Goal: Answer question/provide support

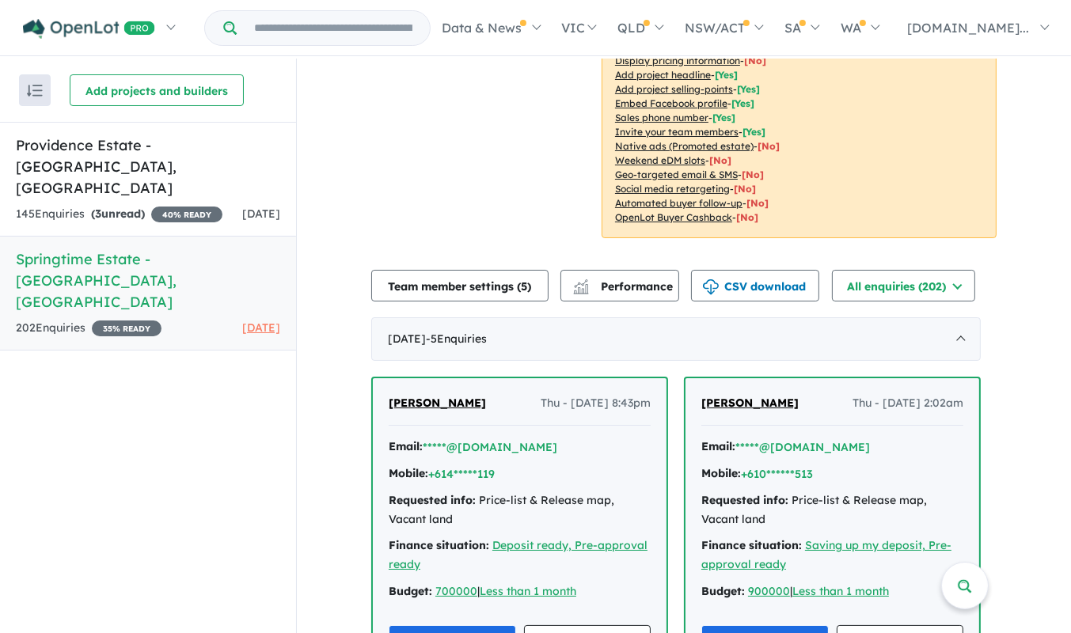
scroll to position [317, 0]
click at [169, 205] on div "145 Enquir ies ( 3 unread) 40 % READY" at bounding box center [119, 214] width 207 height 19
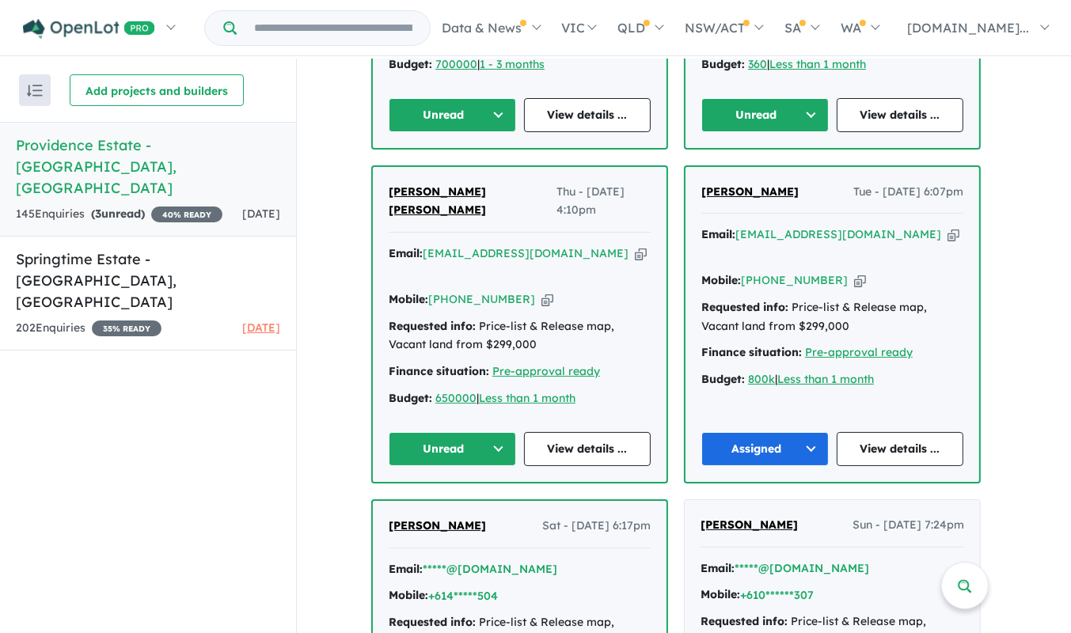
scroll to position [832, 0]
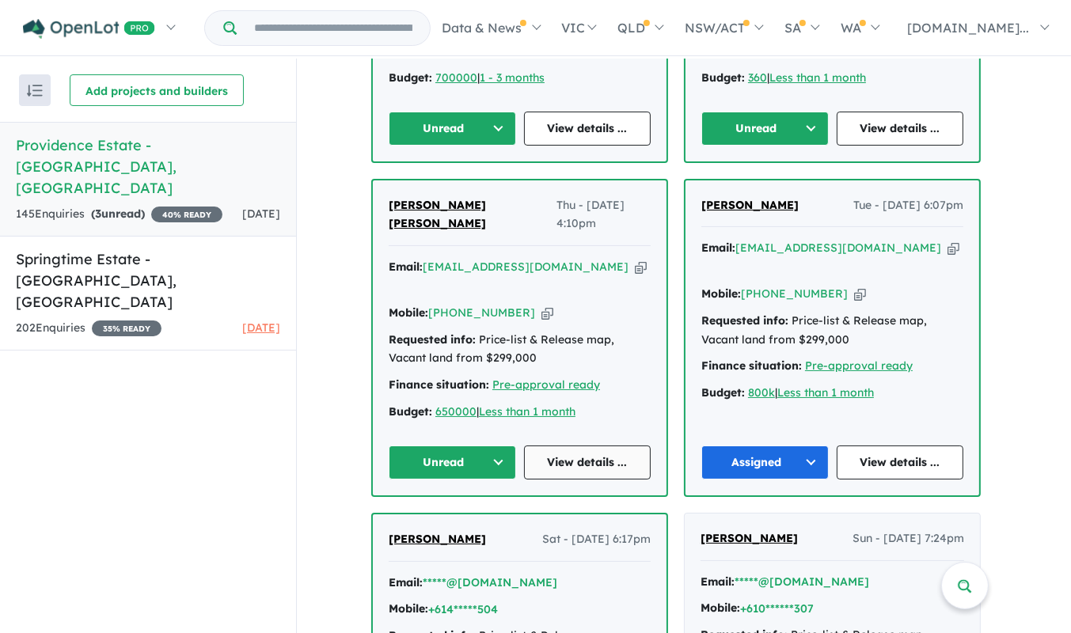
click at [571, 446] on link "View details ..." at bounding box center [587, 463] width 127 height 34
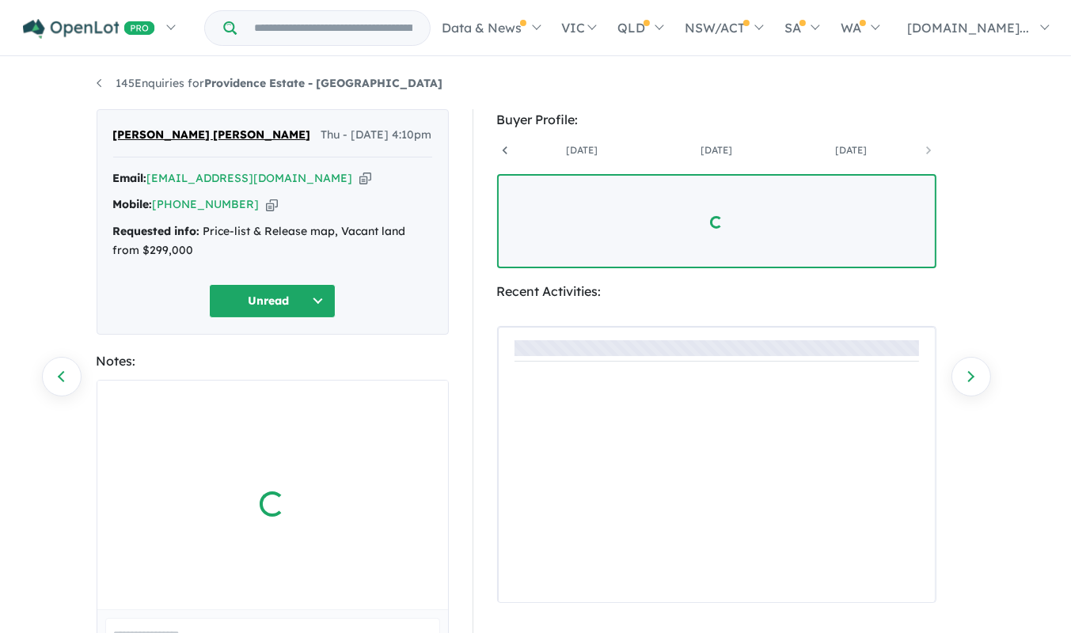
scroll to position [0, 387]
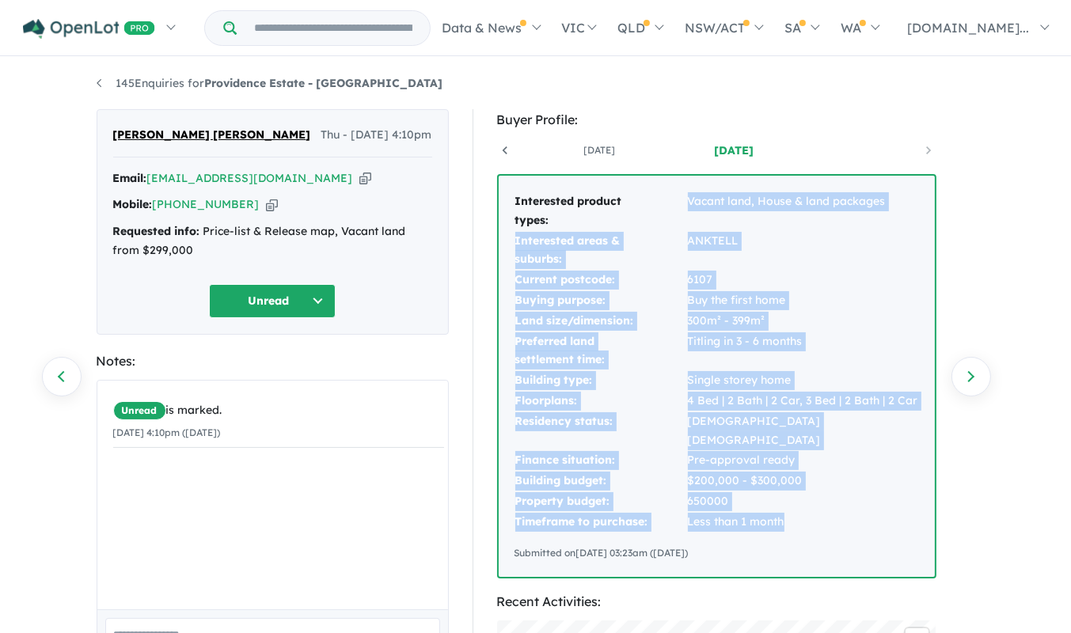
drag, startPoint x: 793, startPoint y: 495, endPoint x: 552, endPoint y: 218, distance: 367.1
click at [552, 218] on tbody "Interested product types: Vacant land, House & land packages Interested areas &…" at bounding box center [717, 362] width 405 height 341
click at [789, 451] on td "Pre-approval ready" at bounding box center [803, 461] width 232 height 21
drag, startPoint x: 736, startPoint y: 468, endPoint x: 504, endPoint y: 200, distance: 354.2
click at [504, 200] on div "Interested product types: Vacant land, House & land packages Interested areas &…" at bounding box center [717, 376] width 436 height 401
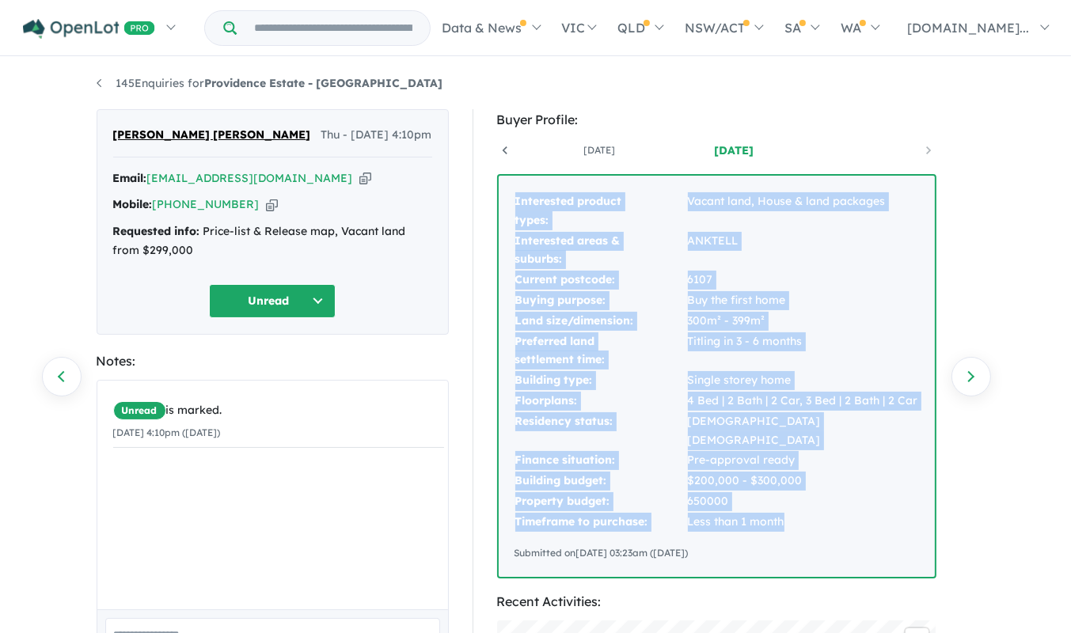
copy tbody "Interested product types: Vacant land, House & land packages Interested areas &…"
click at [329, 311] on button "Unread" at bounding box center [272, 301] width 127 height 34
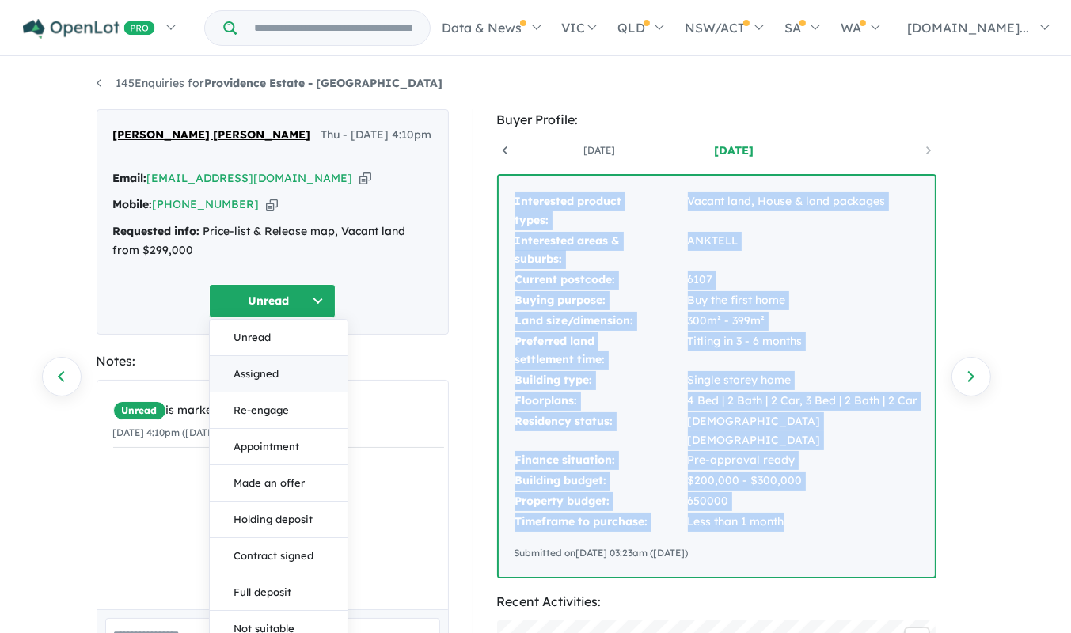
click at [277, 372] on button "Assigned" at bounding box center [279, 374] width 138 height 36
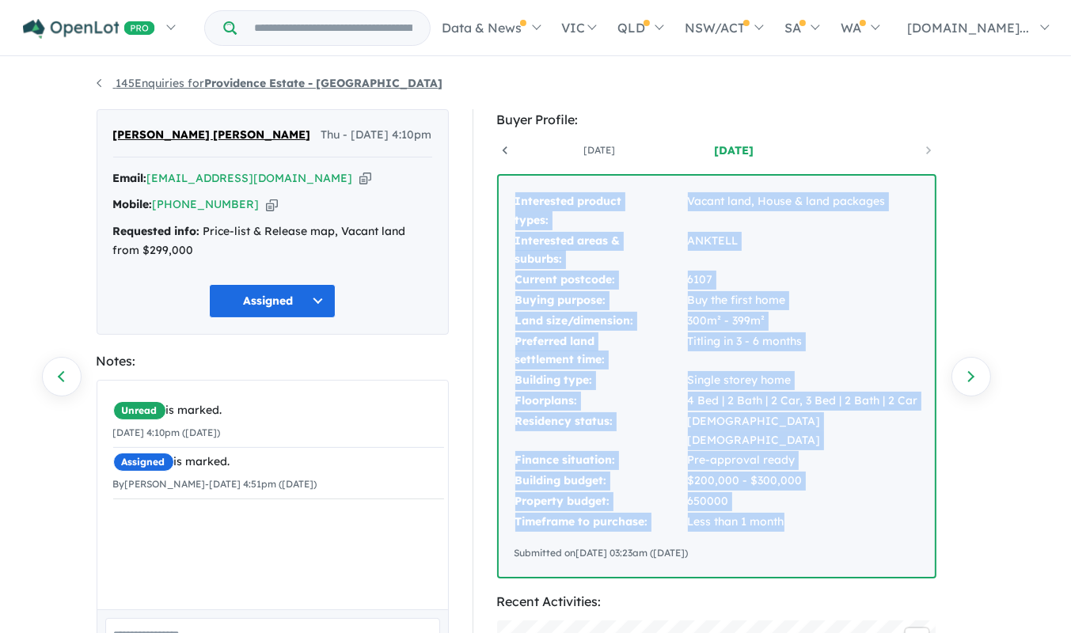
click at [273, 88] on strong "Providence Estate - [GEOGRAPHIC_DATA]" at bounding box center [324, 83] width 238 height 14
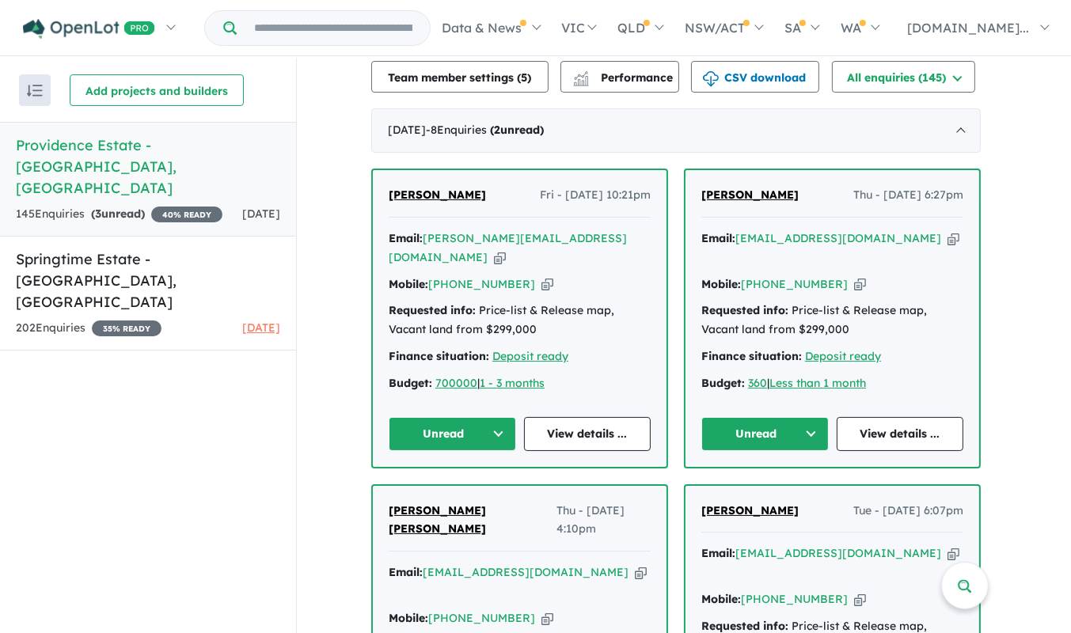
scroll to position [2, 0]
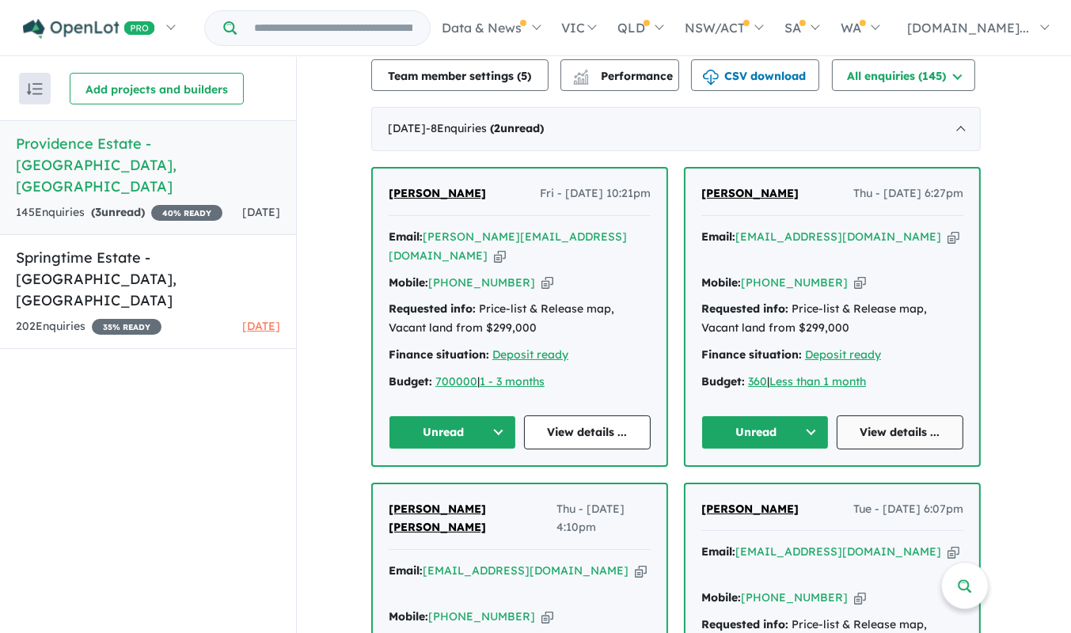
click at [892, 437] on link "View details ..." at bounding box center [900, 433] width 127 height 34
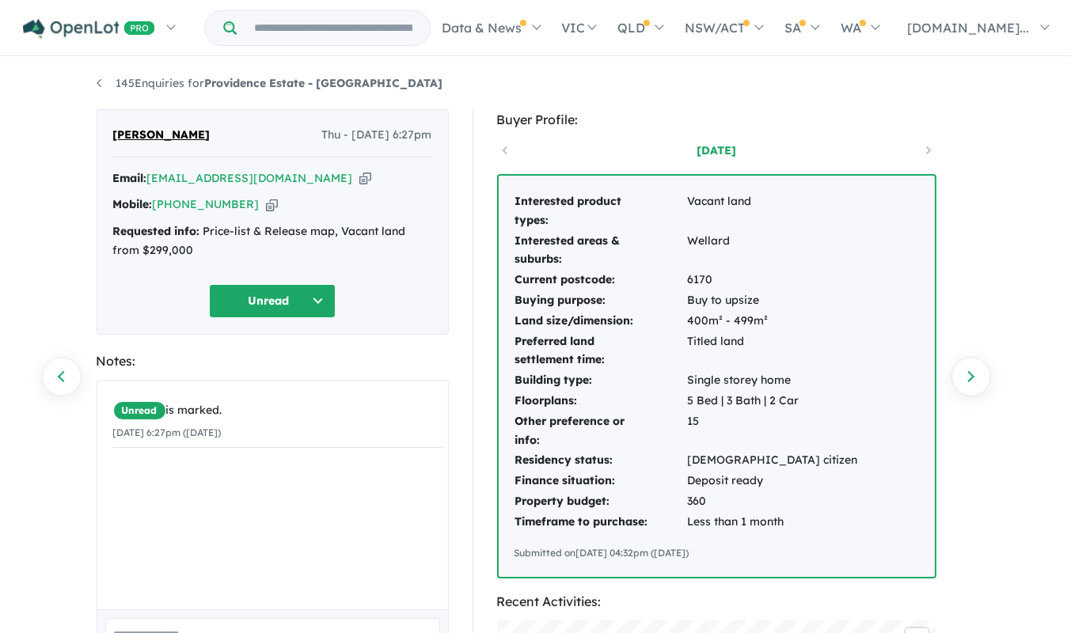
drag, startPoint x: 802, startPoint y: 522, endPoint x: 489, endPoint y: 199, distance: 449.7
click at [489, 199] on div "Buyer Profile: 2 days ago Interested product types: Vacant land Interested area…" at bounding box center [724, 622] width 503 height 1026
